Goal: Task Accomplishment & Management: Complete application form

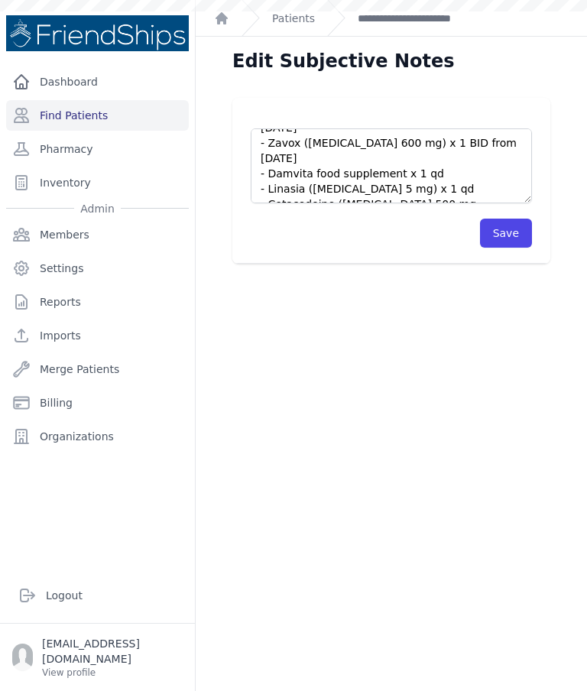
scroll to position [-1, 0]
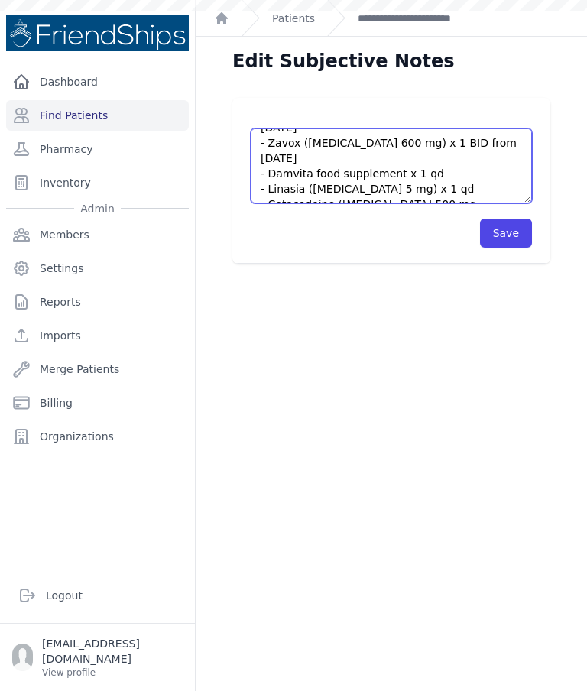
click at [323, 168] on textarea "Pt’s current meds: - [MEDICAL_DATA] 850 mg x 1 BID - Tronteral ([MEDICAL_DATA] …" at bounding box center [391, 165] width 281 height 75
click at [319, 152] on textarea "Pt’s current meds: - [MEDICAL_DATA] 850 mg x 1 BID - Tronteral ([MEDICAL_DATA] …" at bounding box center [391, 165] width 281 height 75
click at [356, 194] on textarea "Pt’s current meds: - [MEDICAL_DATA] 850 mg x 1 BID - Tronteral ([MEDICAL_DATA] …" at bounding box center [391, 165] width 281 height 75
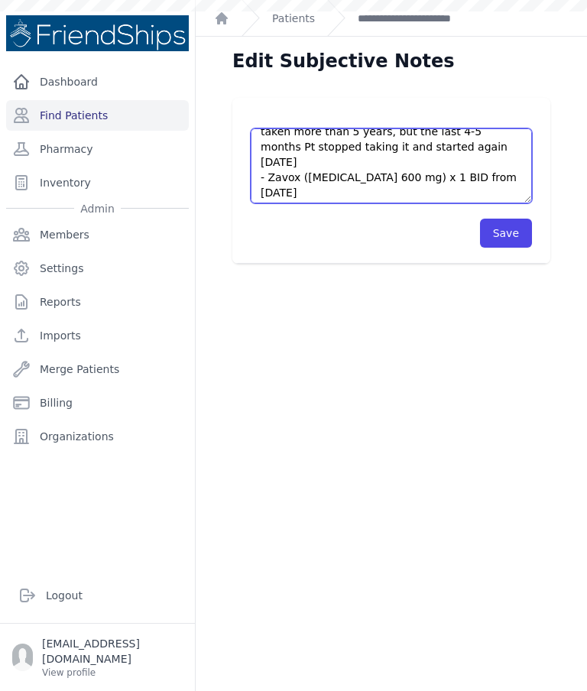
scroll to position [0, 0]
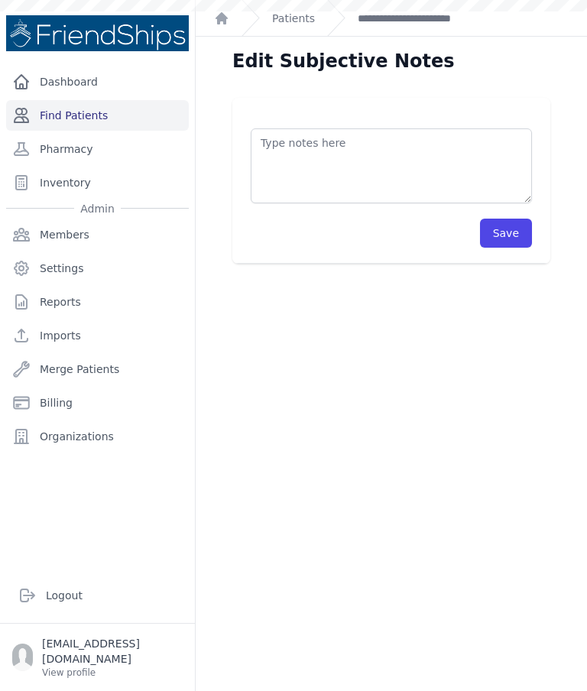
click at [122, 117] on link "Find Patients" at bounding box center [97, 115] width 183 height 31
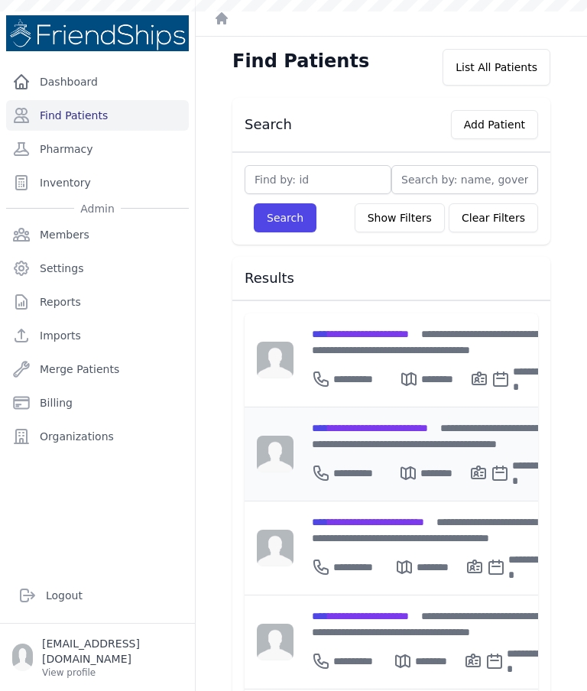
click at [405, 437] on div "**********" at bounding box center [431, 436] width 238 height 32
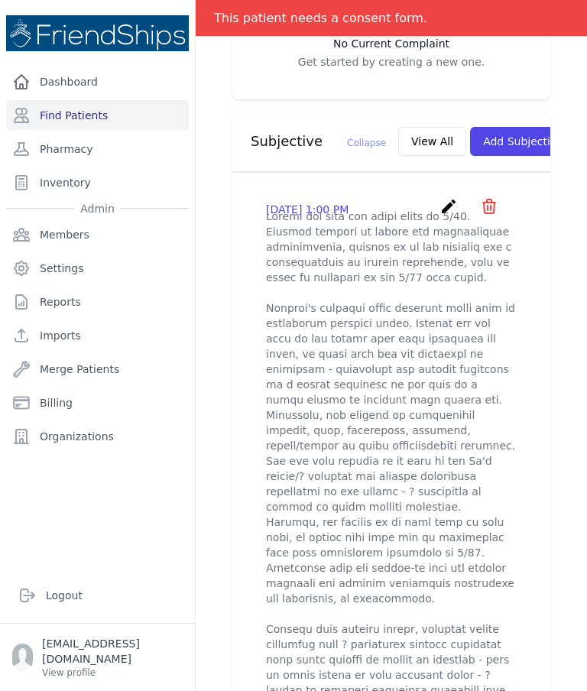
scroll to position [489, 0]
click at [398, 150] on button "View All" at bounding box center [432, 141] width 68 height 29
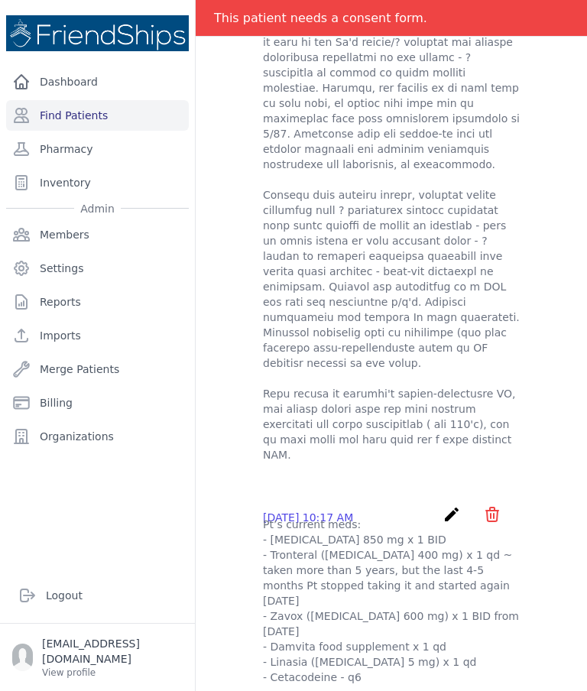
scroll to position [105, 0]
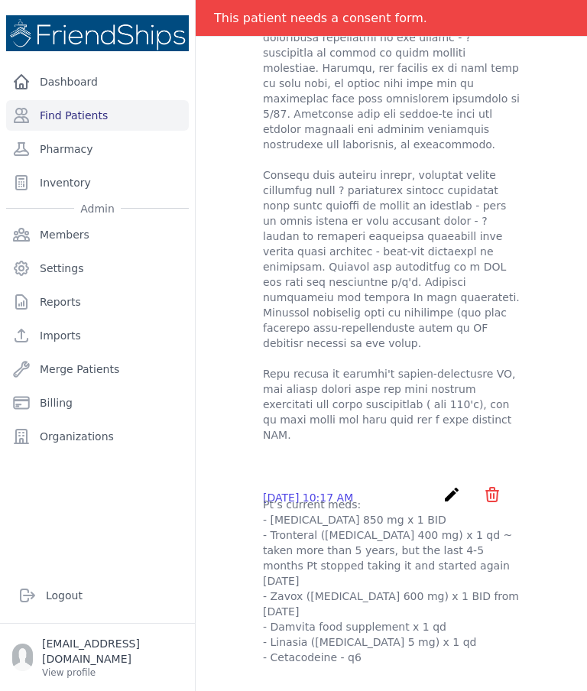
click at [452, 486] on icon "create" at bounding box center [452, 495] width 18 height 18
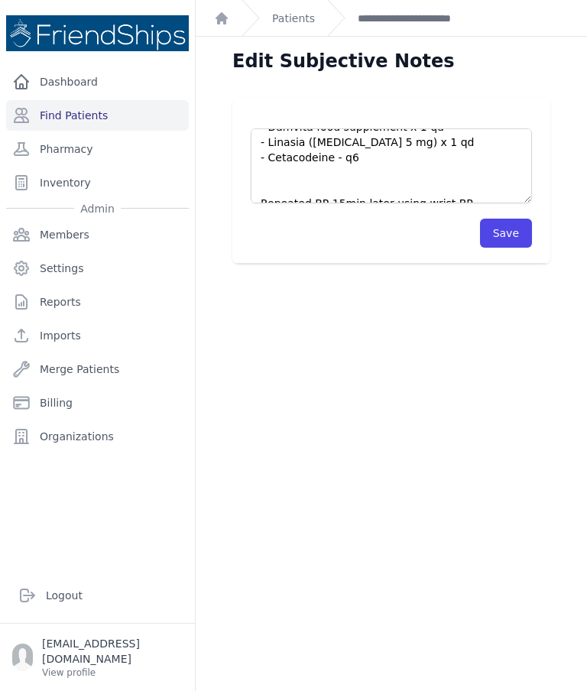
scroll to position [138, 0]
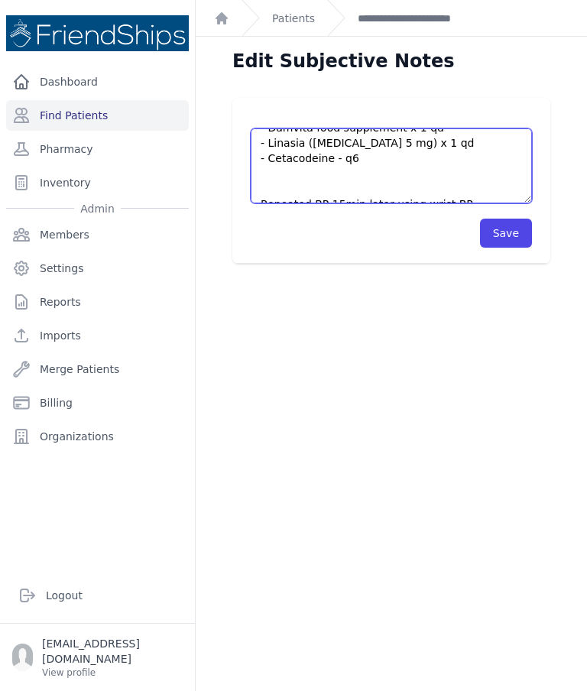
click at [483, 162] on textarea "Pt’s current meds: - [MEDICAL_DATA] 850 mg x 1 BID - Tronteral ([MEDICAL_DATA] …" at bounding box center [391, 165] width 281 height 75
click at [304, 161] on textarea "Pt’s current meds: - [MEDICAL_DATA] 850 mg x 1 BID - Tronteral ([MEDICAL_DATA] …" at bounding box center [391, 165] width 281 height 75
paste textarea "Pt’s current meds: - [MEDICAL_DATA] 850 mg x 1 BID - Tronteral ([MEDICAL_DATA] …"
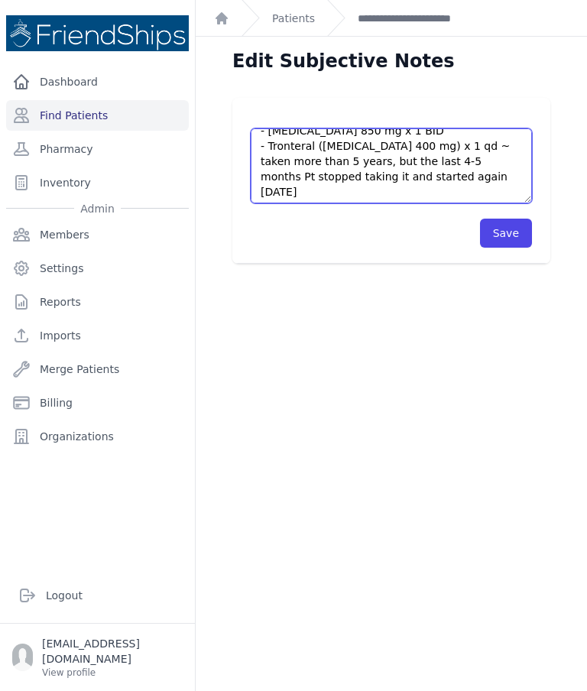
scroll to position [212, 0]
click at [454, 189] on textarea "Pt’s current meds: - [MEDICAL_DATA] 850 mg x 1 BID - Tronteral ([MEDICAL_DATA] …" at bounding box center [391, 165] width 281 height 75
click at [314, 162] on textarea "Pt’s current meds: - [MEDICAL_DATA] 850 mg x 1 BID - Tronteral ([MEDICAL_DATA] …" at bounding box center [391, 165] width 281 height 75
click at [293, 159] on textarea "Pt’s current meds: - [MEDICAL_DATA] 850 mg x 1 BID - Tronteral ([MEDICAL_DATA] …" at bounding box center [391, 165] width 281 height 75
click at [283, 147] on textarea "Pt’s current meds: - [MEDICAL_DATA] 850 mg x 1 BID - Tronteral ([MEDICAL_DATA] …" at bounding box center [391, 165] width 281 height 75
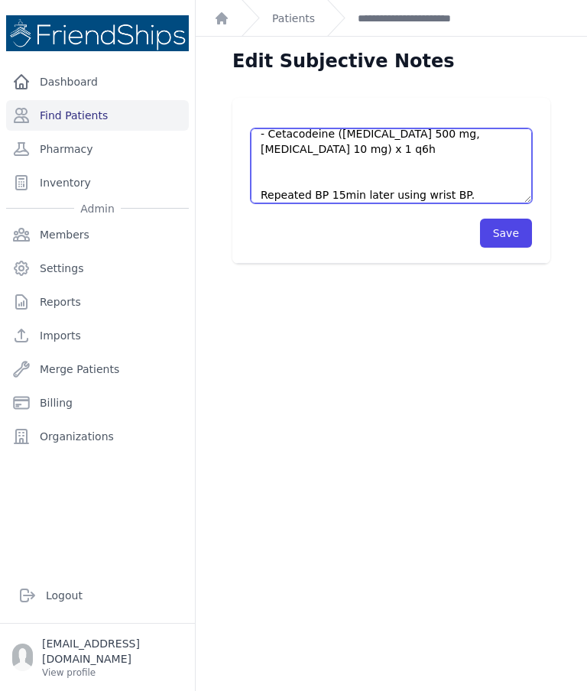
scroll to position [129, 0]
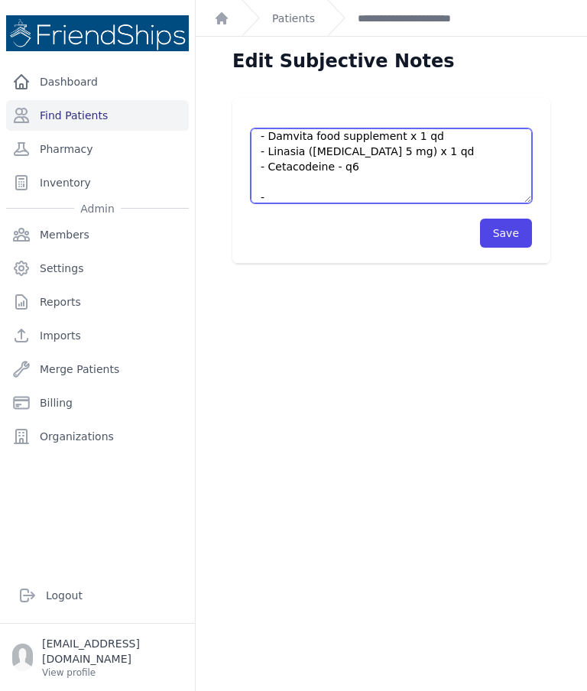
click at [336, 163] on textarea "Pt’s current meds: - [MEDICAL_DATA] 850 mg x 1 BID - Tronteral ([MEDICAL_DATA] …" at bounding box center [391, 165] width 281 height 75
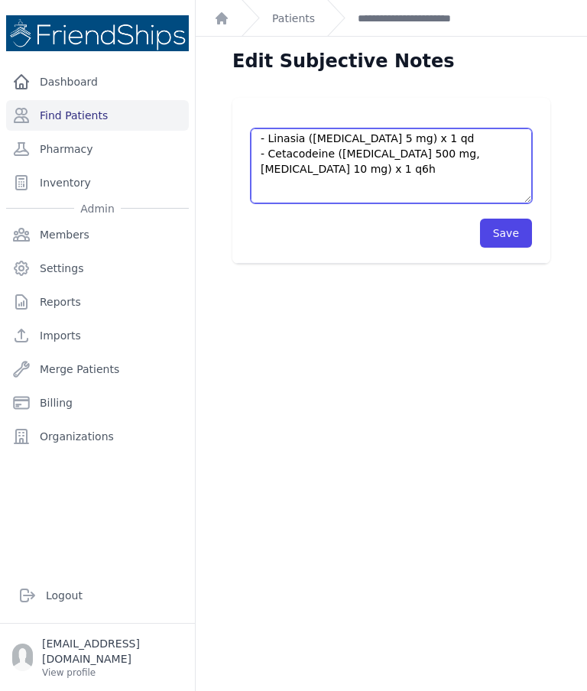
scroll to position [142, 0]
click at [349, 150] on textarea "Pt’s current meds: - [MEDICAL_DATA] 850 mg x 1 BID - Tronteral ([MEDICAL_DATA] …" at bounding box center [391, 165] width 281 height 75
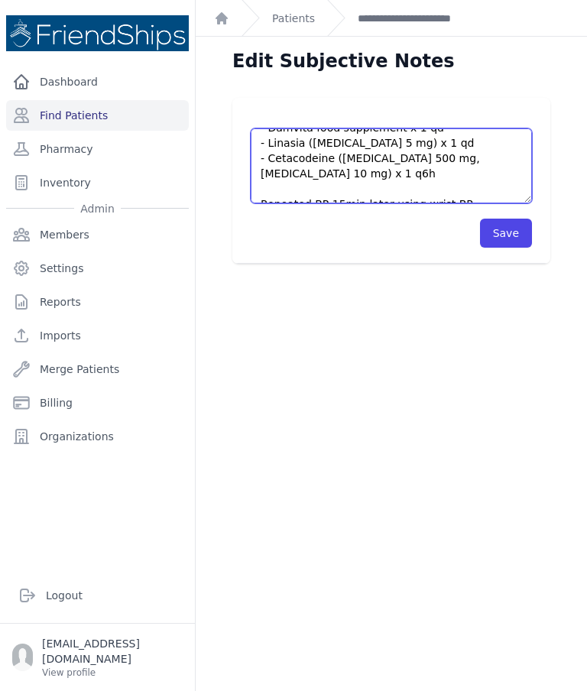
click at [323, 181] on textarea "Pt’s current meds: - [MEDICAL_DATA] 850 mg x 1 BID - Tronteral ([MEDICAL_DATA] …" at bounding box center [391, 165] width 281 height 75
click at [283, 158] on textarea "Pt’s current meds: - [MEDICAL_DATA] 850 mg x 1 BID - Tronteral ([MEDICAL_DATA] …" at bounding box center [391, 165] width 281 height 75
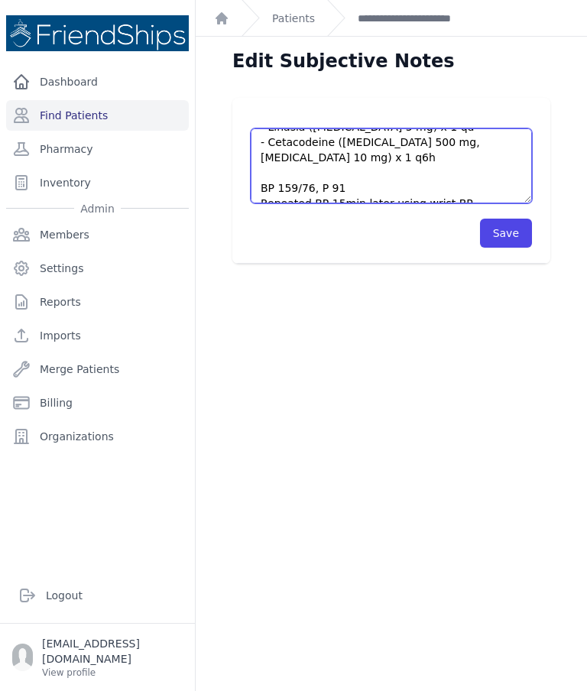
scroll to position [153, 0]
click at [330, 180] on textarea "Pt’s current meds: - [MEDICAL_DATA] 850 mg x 1 BID - Tronteral ([MEDICAL_DATA] …" at bounding box center [391, 165] width 281 height 75
type textarea "Pt’s current meds: - [MEDICAL_DATA] 850 mg x 1 BID - Tronteral ([MEDICAL_DATA] …"
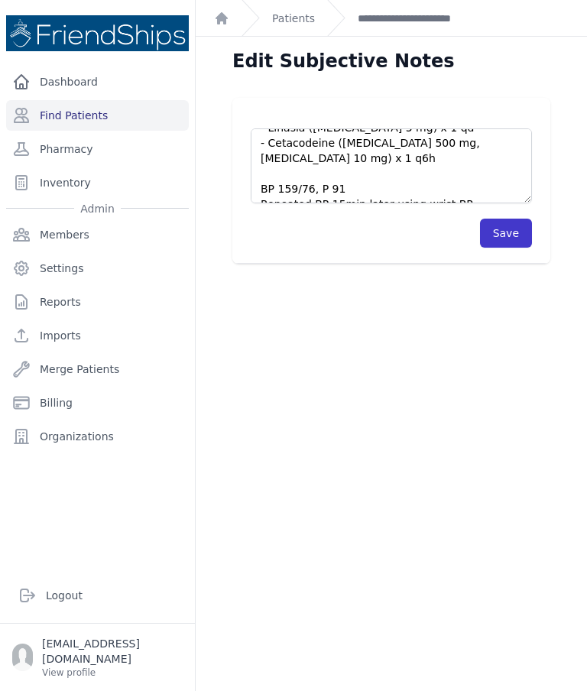
click at [501, 232] on button "Save" at bounding box center [506, 233] width 52 height 29
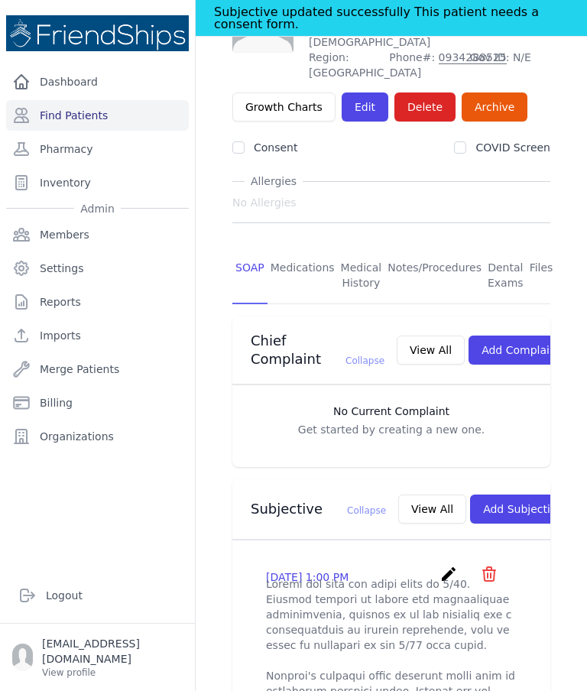
scroll to position [182, 0]
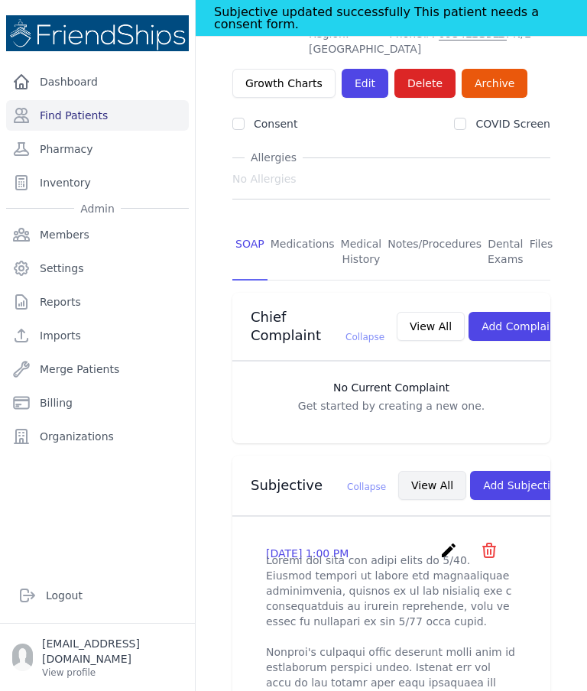
click at [398, 500] on button "View All" at bounding box center [432, 485] width 68 height 29
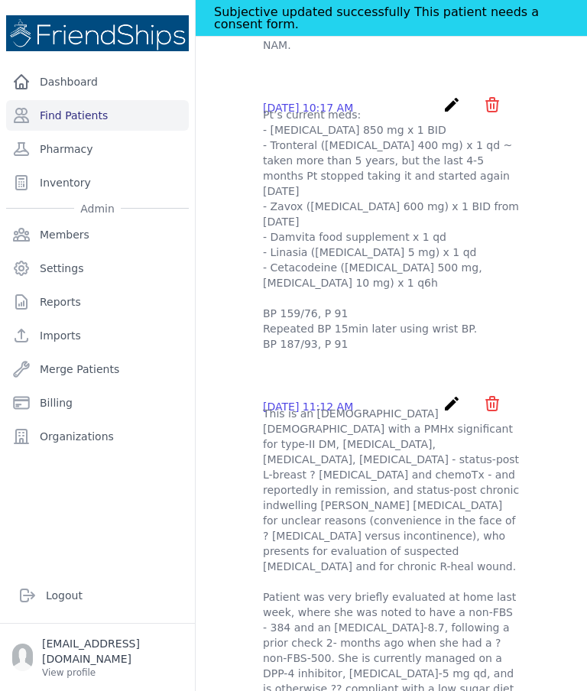
scroll to position [156, 0]
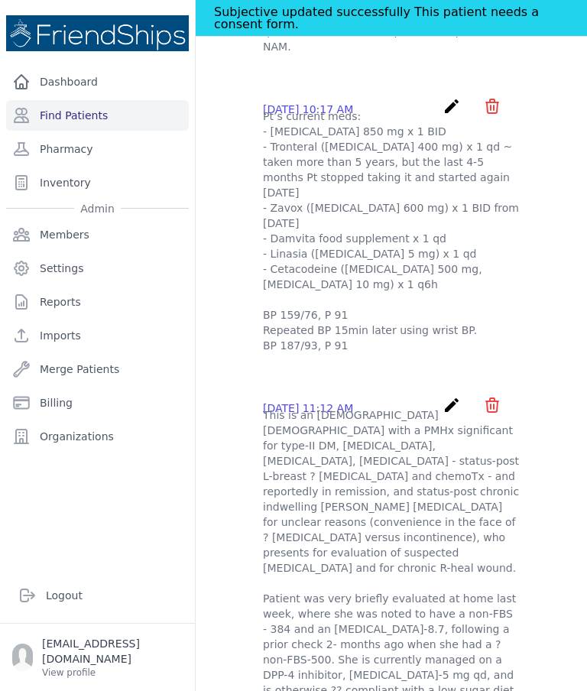
click at [452, 5] on div "Subjective updated successfully This patient needs a consent form." at bounding box center [391, 18] width 355 height 36
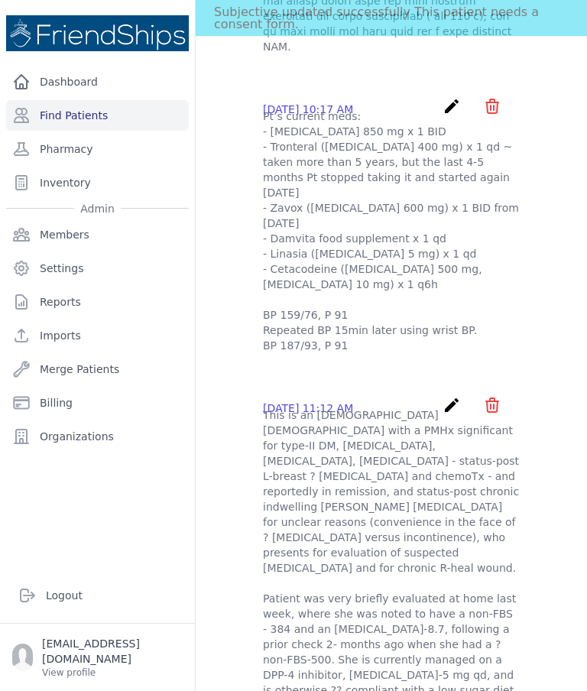
scroll to position [153, 0]
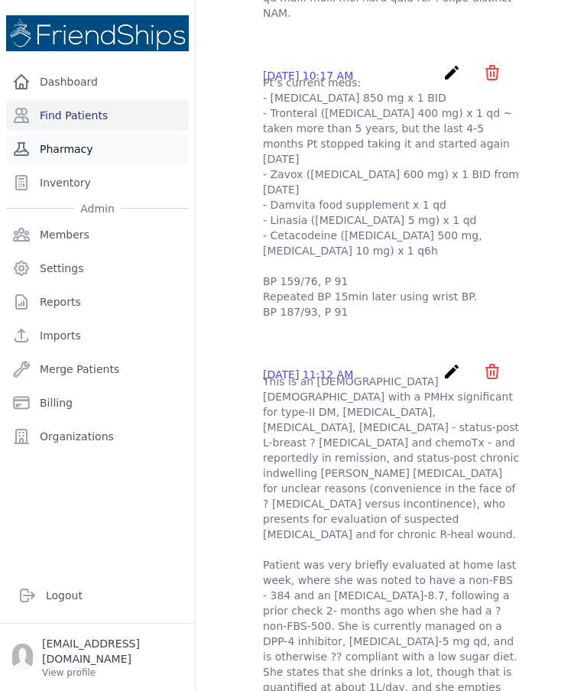
click at [176, 134] on link "Pharmacy" at bounding box center [97, 149] width 183 height 31
click at [154, 119] on link "Find Patients" at bounding box center [97, 115] width 183 height 31
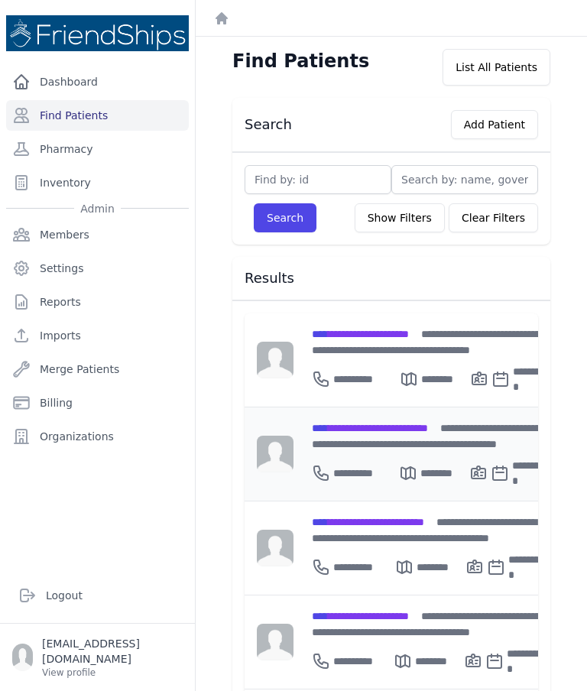
click at [460, 444] on div "**********" at bounding box center [431, 436] width 238 height 32
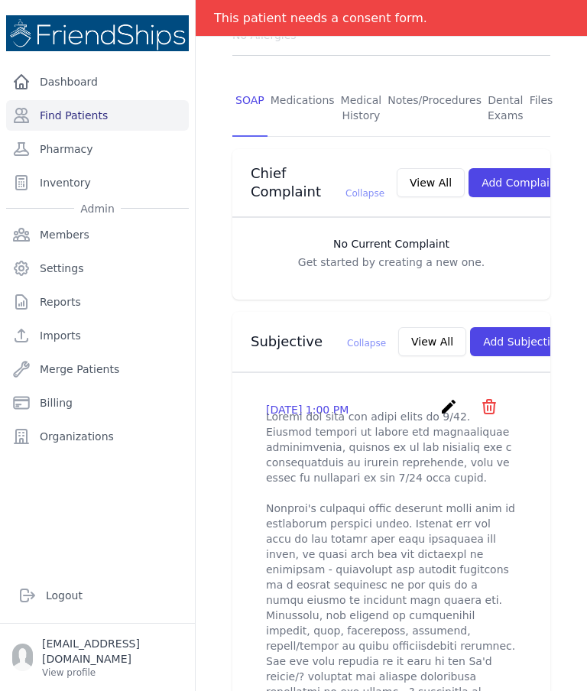
scroll to position [291, 0]
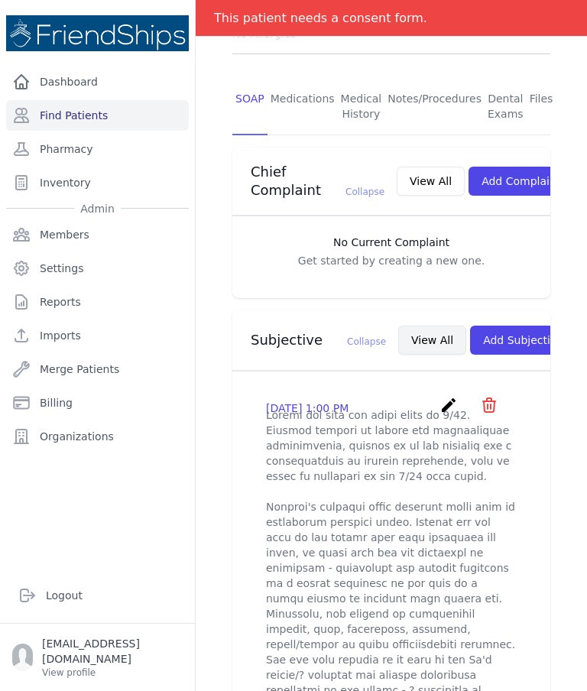
click at [398, 353] on button "View All" at bounding box center [432, 340] width 68 height 29
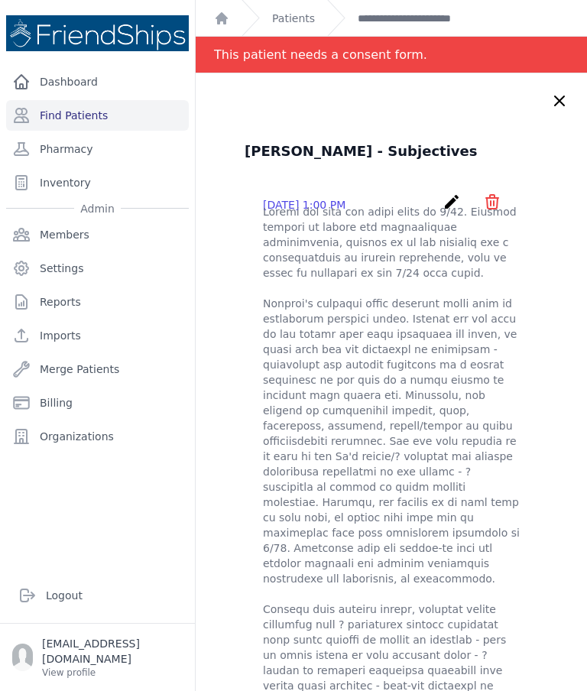
scroll to position [0, 0]
click at [560, 100] on icon at bounding box center [559, 100] width 9 height 9
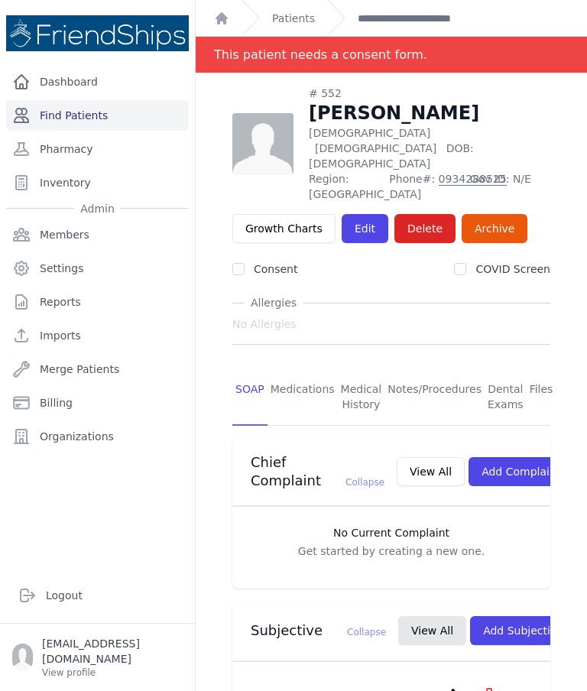
click at [125, 115] on link "Find Patients" at bounding box center [97, 115] width 183 height 31
